Goal: Navigation & Orientation: Find specific page/section

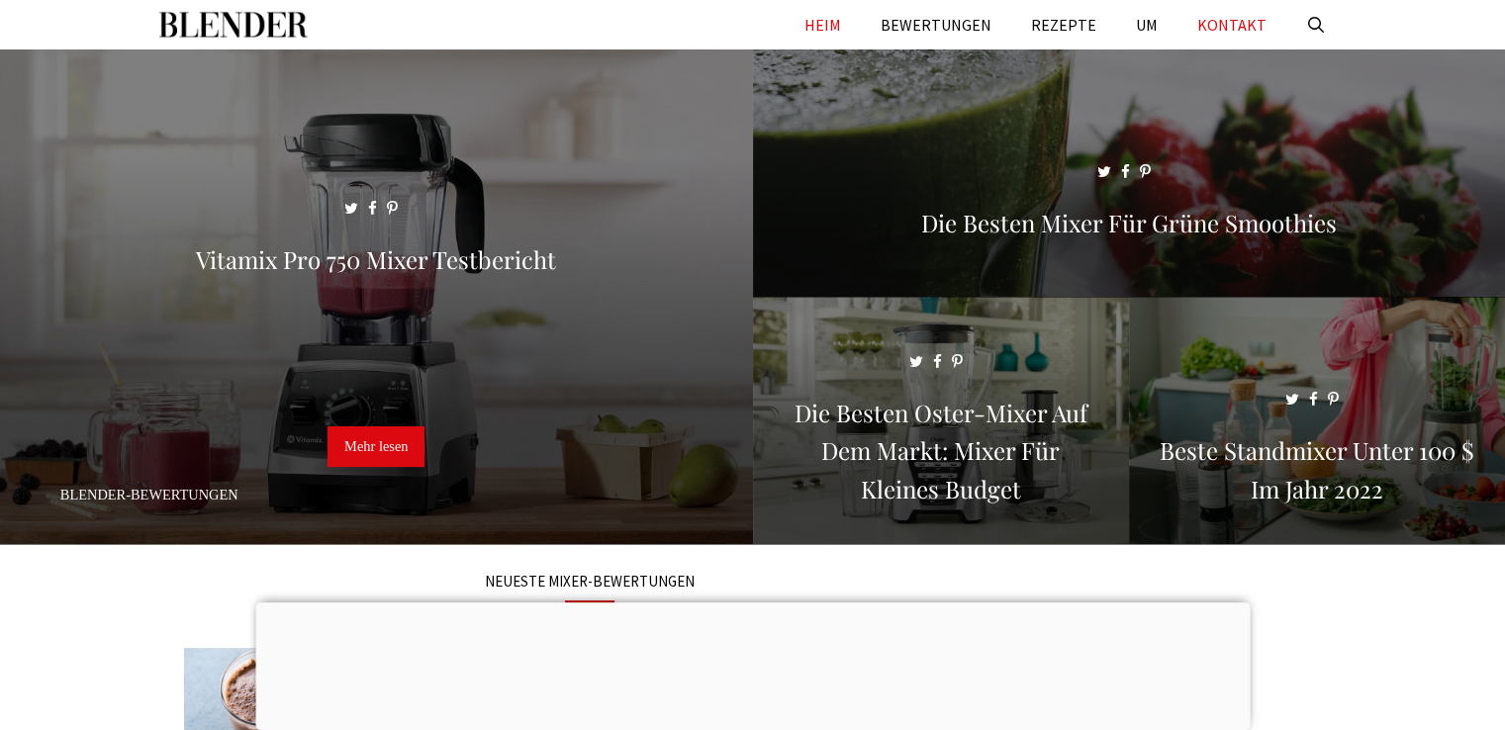
click at [1283, 28] on link "KONTAKT" at bounding box center [1232, 24] width 109 height 49
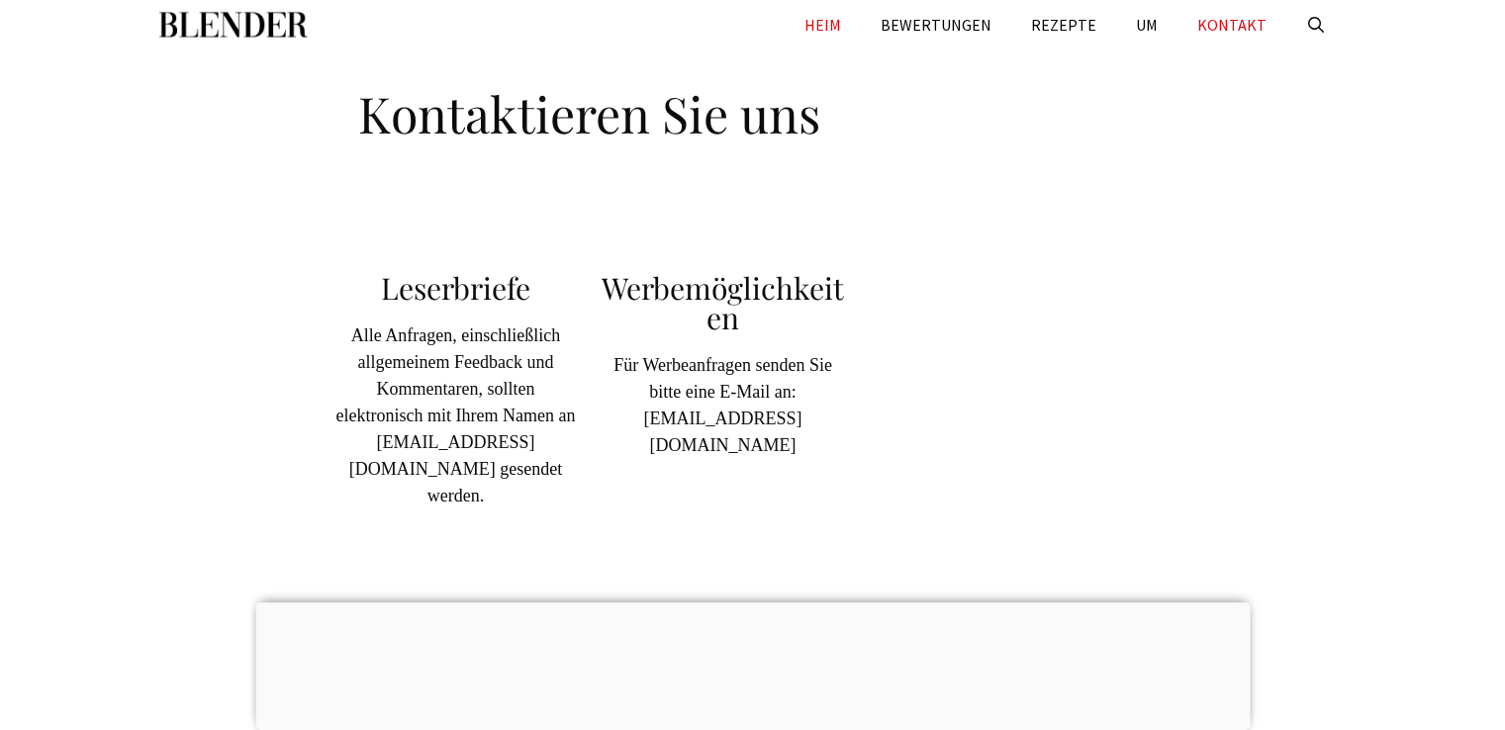
click at [821, 31] on link "HEIM" at bounding box center [823, 24] width 76 height 49
